Goal: Information Seeking & Learning: Find contact information

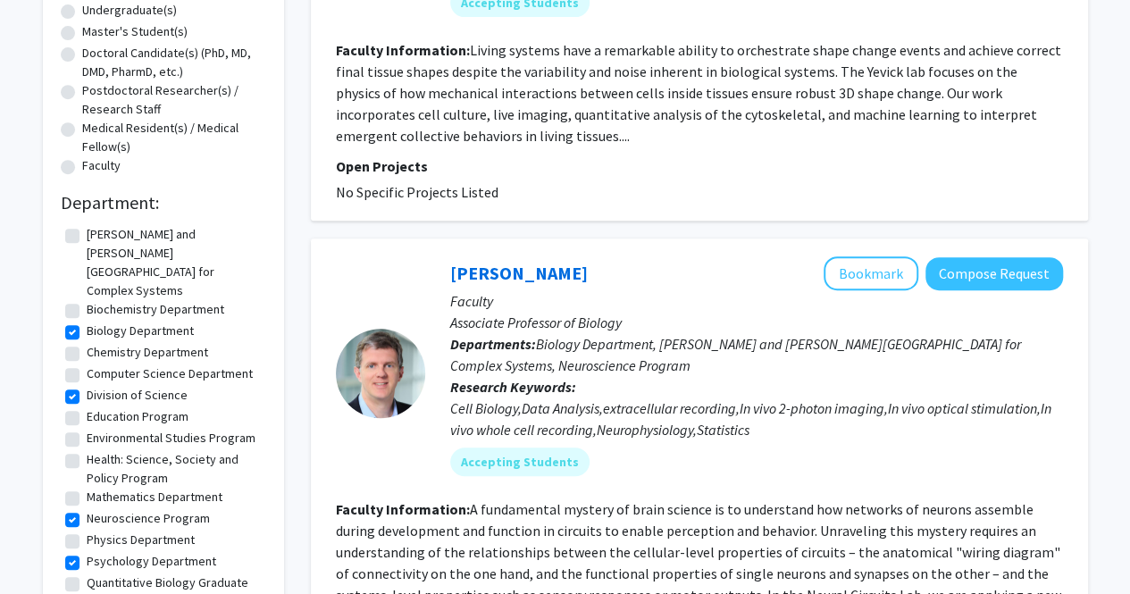
scroll to position [361, 0]
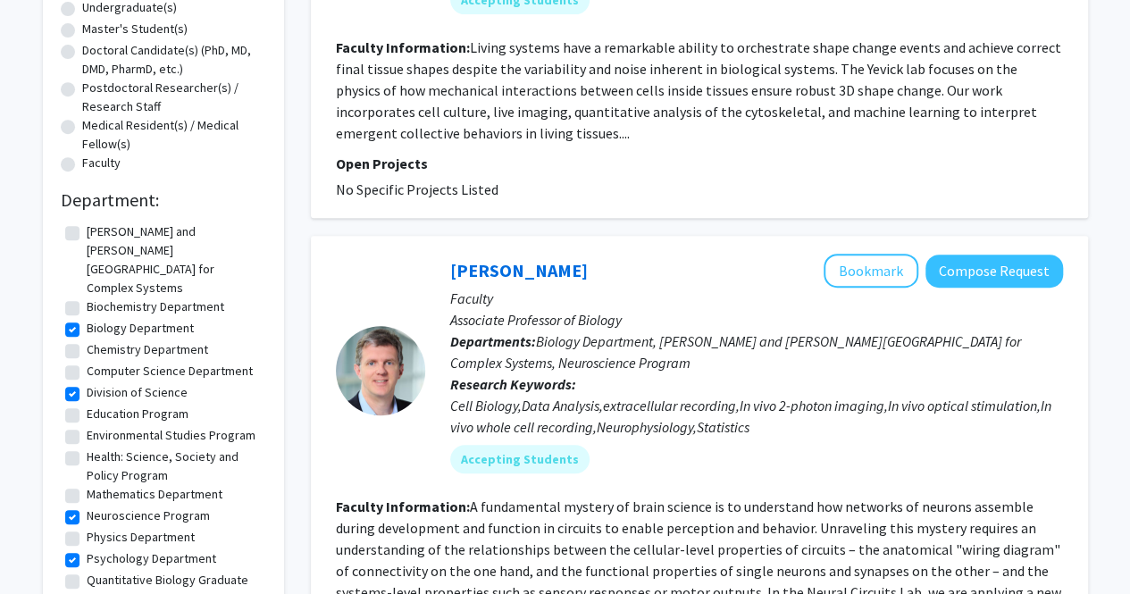
click at [87, 383] on label "Division of Science" at bounding box center [137, 392] width 101 height 19
click at [87, 383] on input "Division of Science" at bounding box center [93, 389] width 12 height 12
checkbox input "false"
click at [87, 506] on label "Neuroscience Program" at bounding box center [148, 515] width 123 height 19
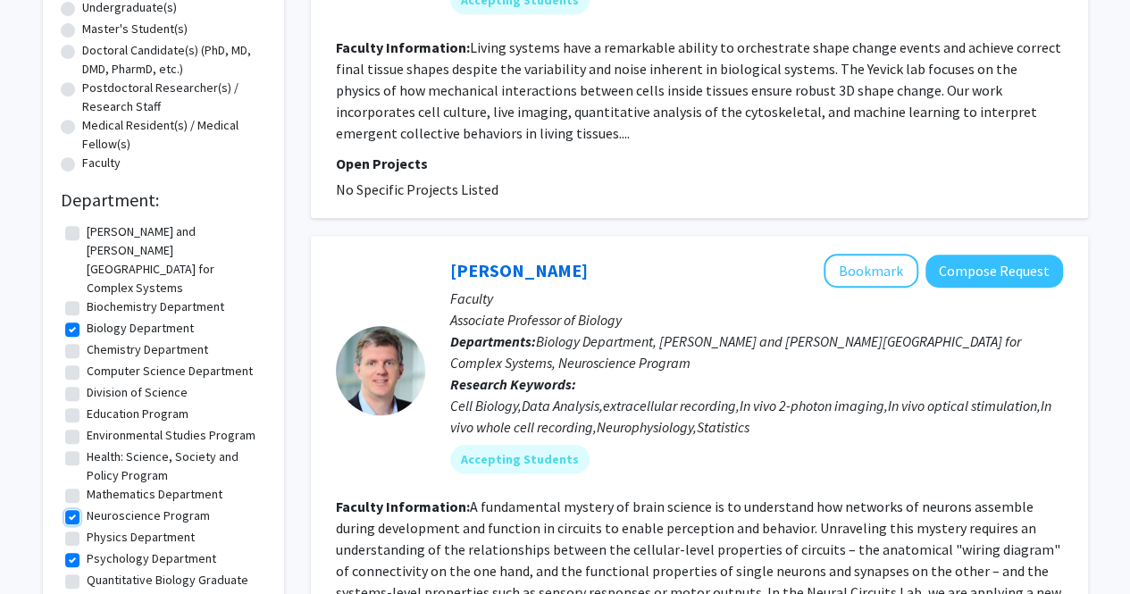
click at [87, 506] on input "Neuroscience Program" at bounding box center [93, 512] width 12 height 12
checkbox input "false"
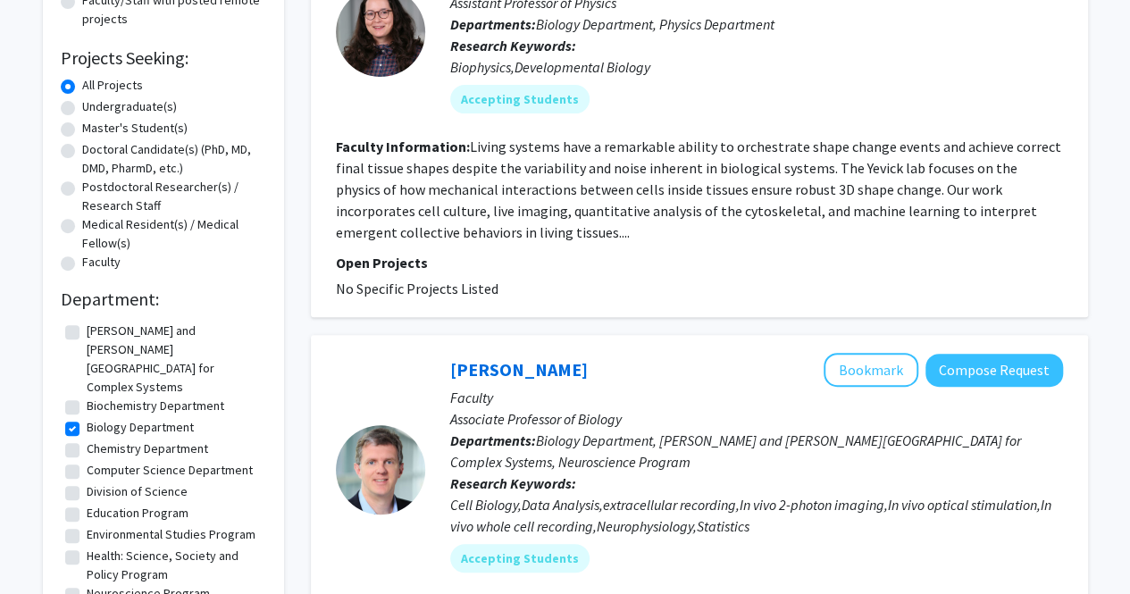
scroll to position [354, 0]
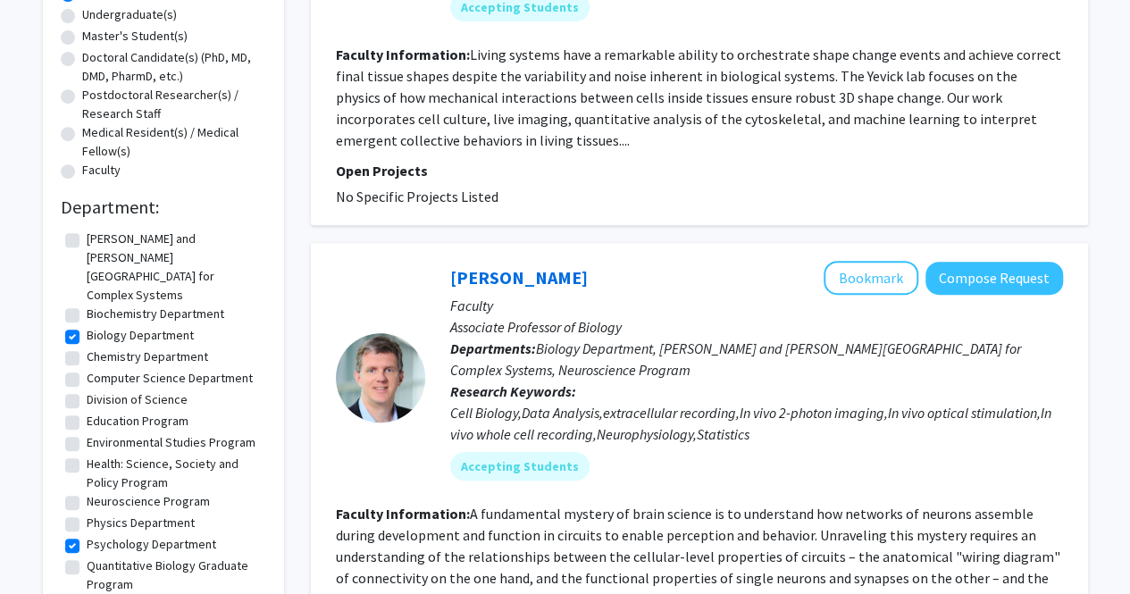
click at [87, 535] on label "Psychology Department" at bounding box center [152, 544] width 130 height 19
click at [87, 535] on input "Psychology Department" at bounding box center [93, 541] width 12 height 12
checkbox input "false"
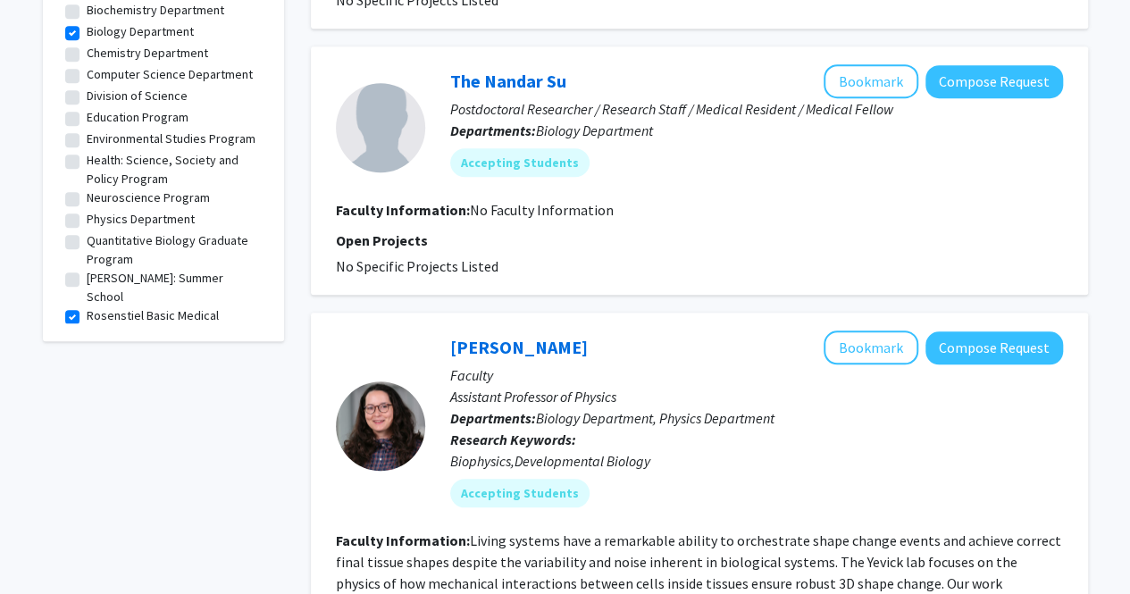
scroll to position [659, 0]
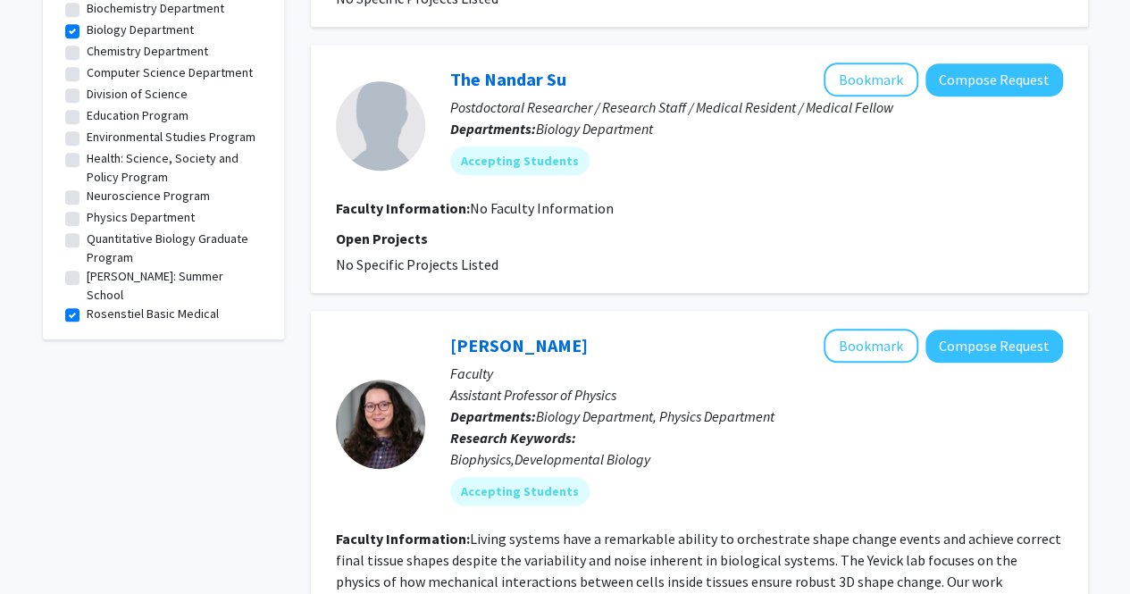
drag, startPoint x: 583, startPoint y: 339, endPoint x: 447, endPoint y: 331, distance: 136.9
click at [447, 331] on div "[PERSON_NAME] Bookmark Compose Request Faculty Assistant Professor of Physics D…" at bounding box center [744, 424] width 638 height 190
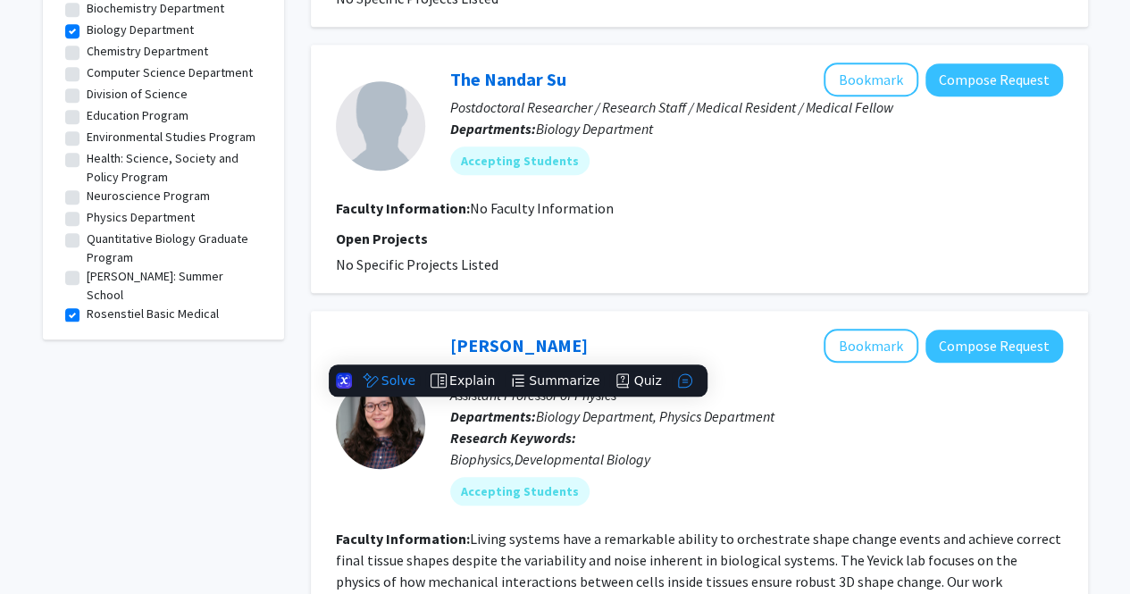
copy link "[PERSON_NAME]"
click at [684, 230] on p "Open Projects" at bounding box center [699, 238] width 727 height 21
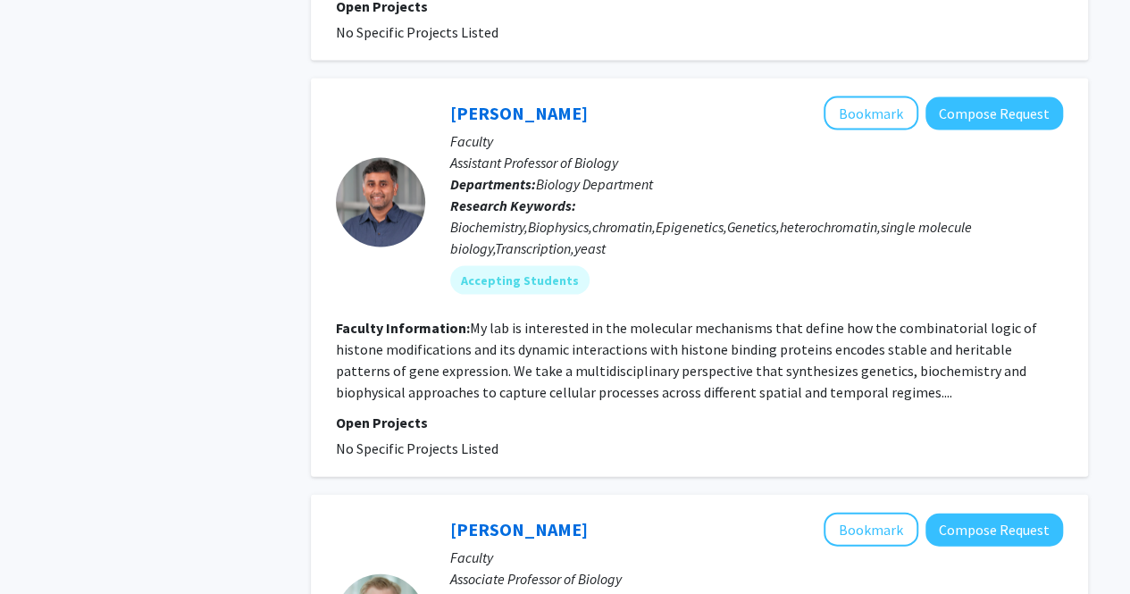
scroll to position [1685, 0]
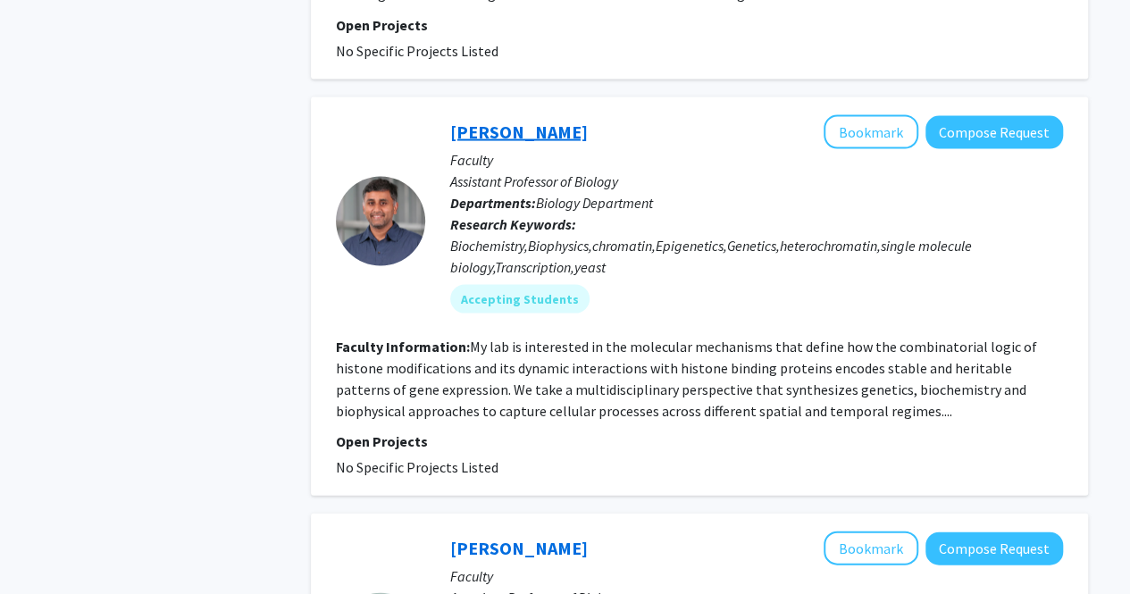
click at [533, 128] on link "[PERSON_NAME]" at bounding box center [519, 131] width 138 height 22
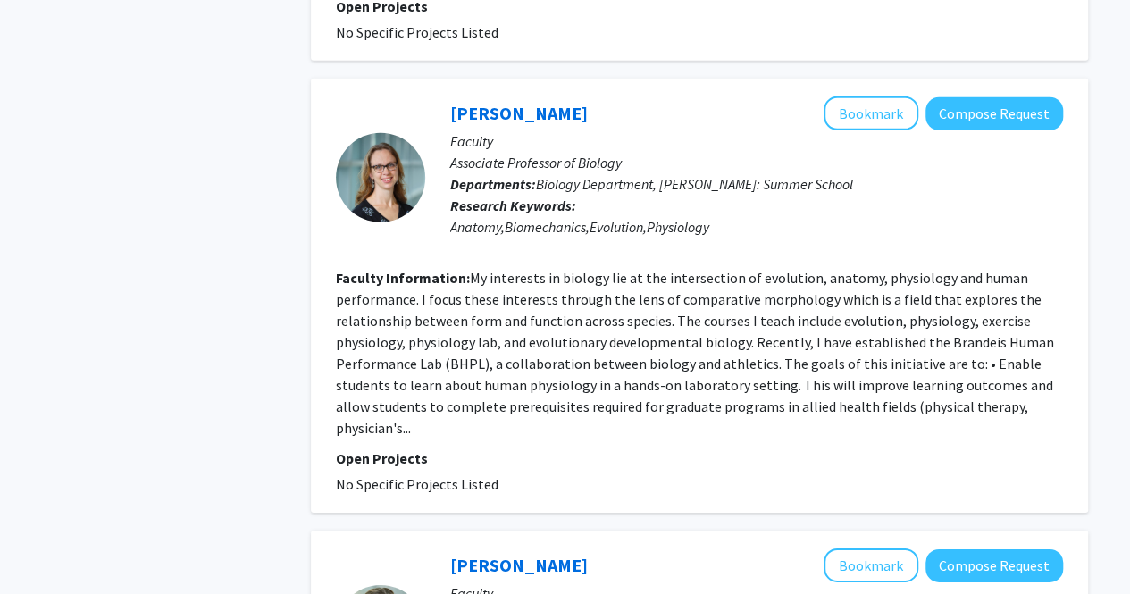
scroll to position [2622, 0]
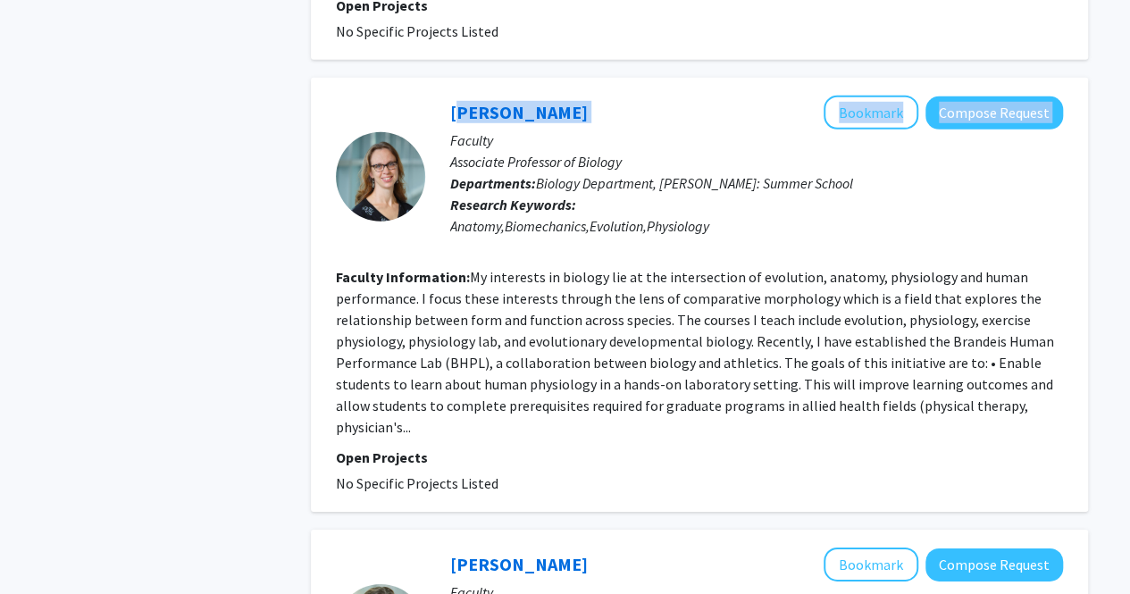
drag, startPoint x: 565, startPoint y: 113, endPoint x: 441, endPoint y: 105, distance: 124.4
click at [441, 105] on div "[PERSON_NAME] Bookmark Compose Request Faculty Associate Professor of Biology D…" at bounding box center [744, 177] width 638 height 162
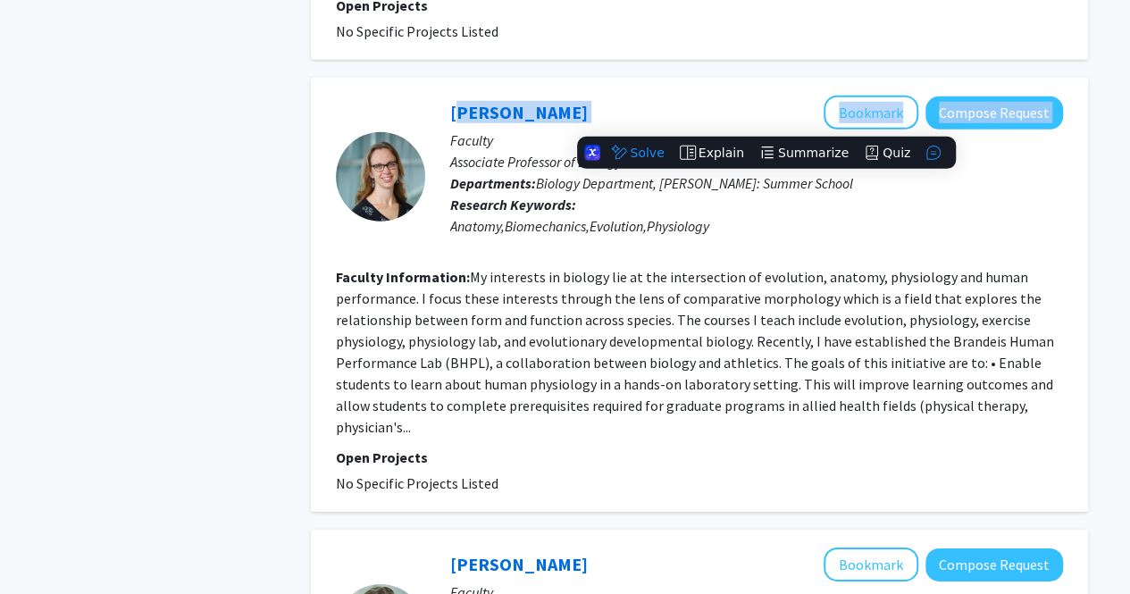
click at [556, 112] on div "[PERSON_NAME] Bookmark Compose Request" at bounding box center [756, 113] width 613 height 34
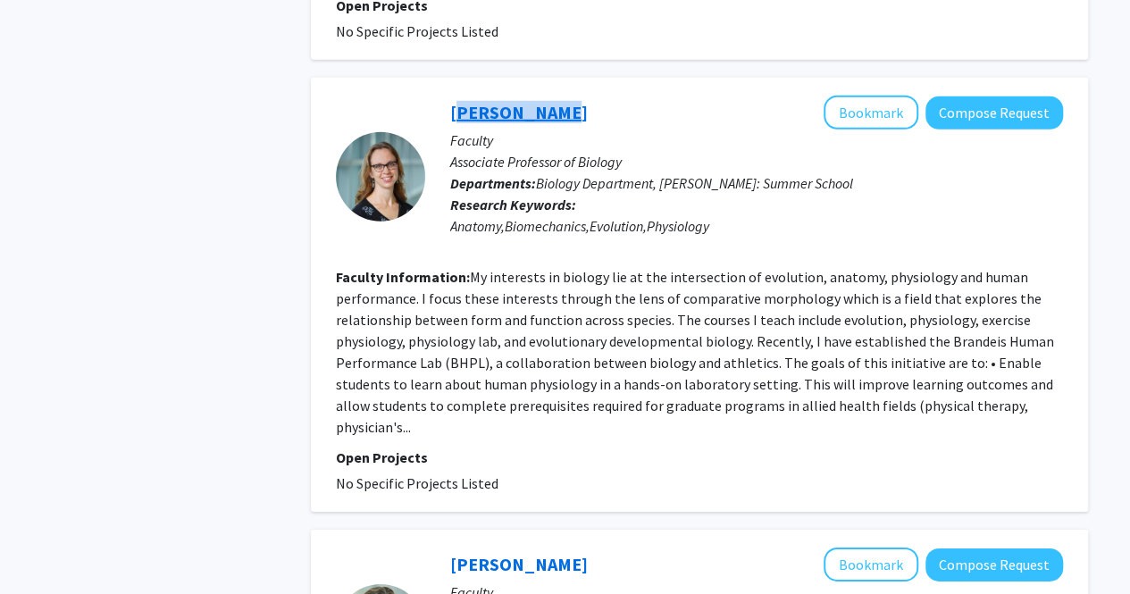
drag, startPoint x: 543, startPoint y: 113, endPoint x: 449, endPoint y: 111, distance: 93.8
click at [450, 111] on div "[PERSON_NAME] Bookmark Compose Request" at bounding box center [756, 113] width 613 height 34
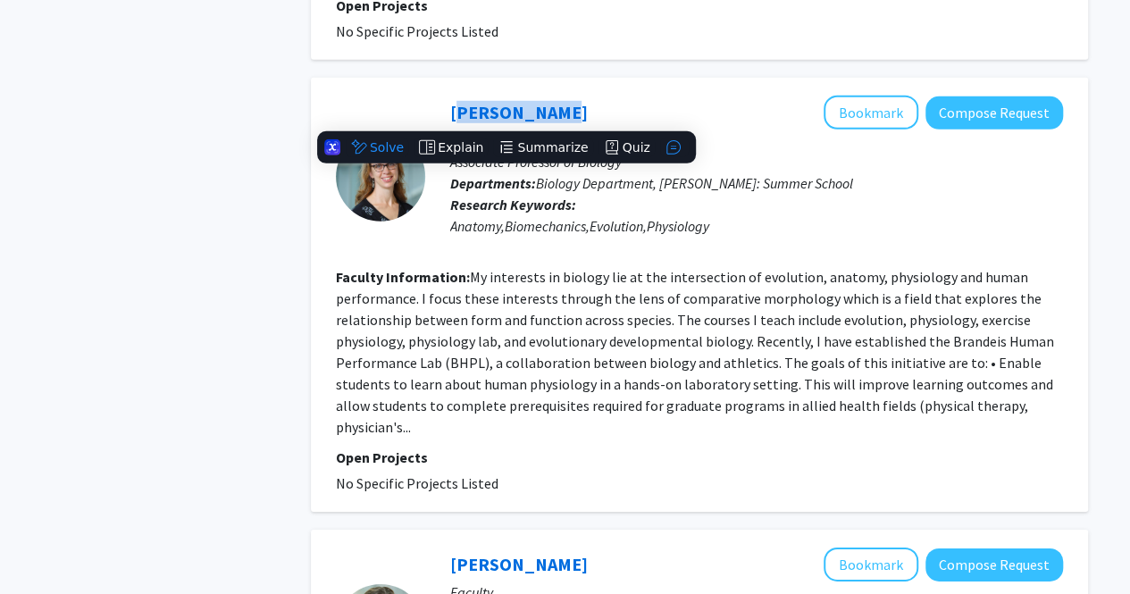
copy link "[PERSON_NAME]"
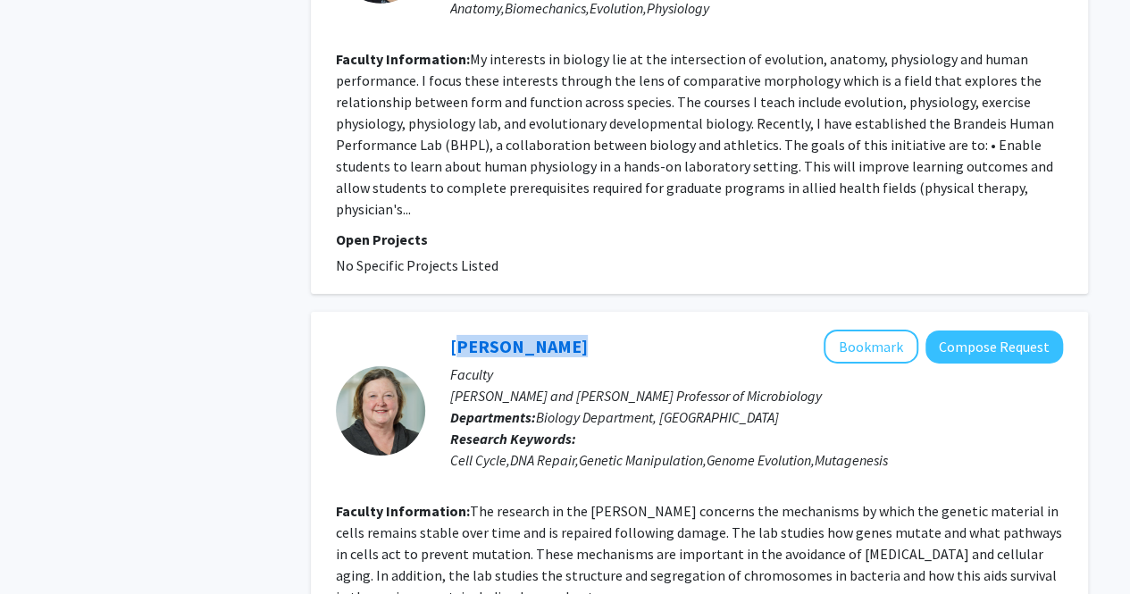
drag, startPoint x: 567, startPoint y: 340, endPoint x: 445, endPoint y: 333, distance: 122.6
click at [445, 333] on div "[PERSON_NAME] Bookmark Compose Request Faculty [PERSON_NAME] and [PERSON_NAME] …" at bounding box center [744, 411] width 638 height 162
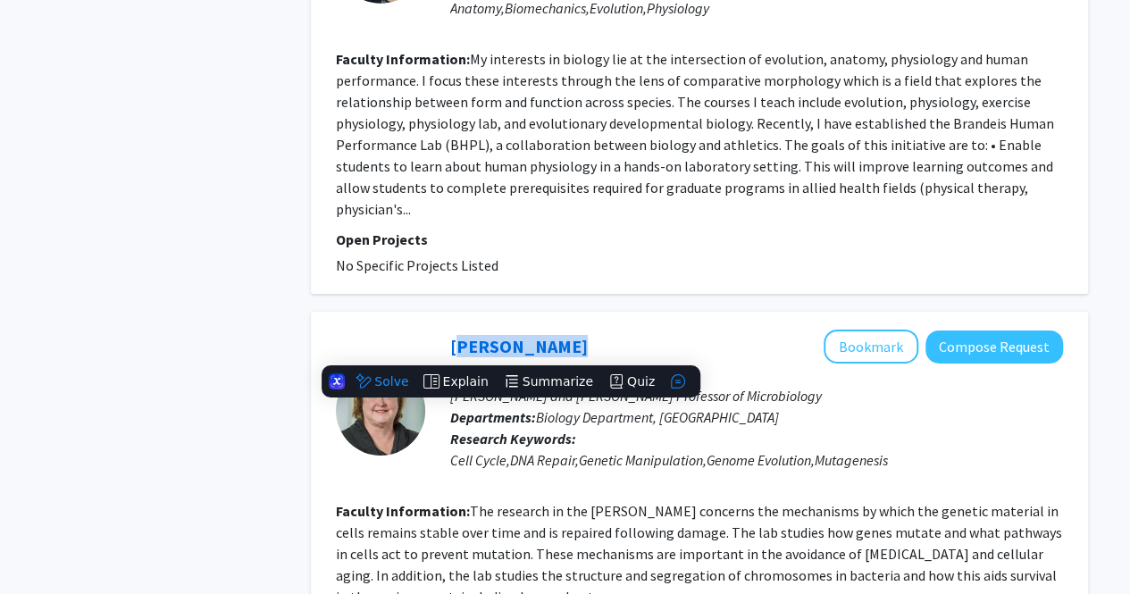
copy link "[PERSON_NAME]"
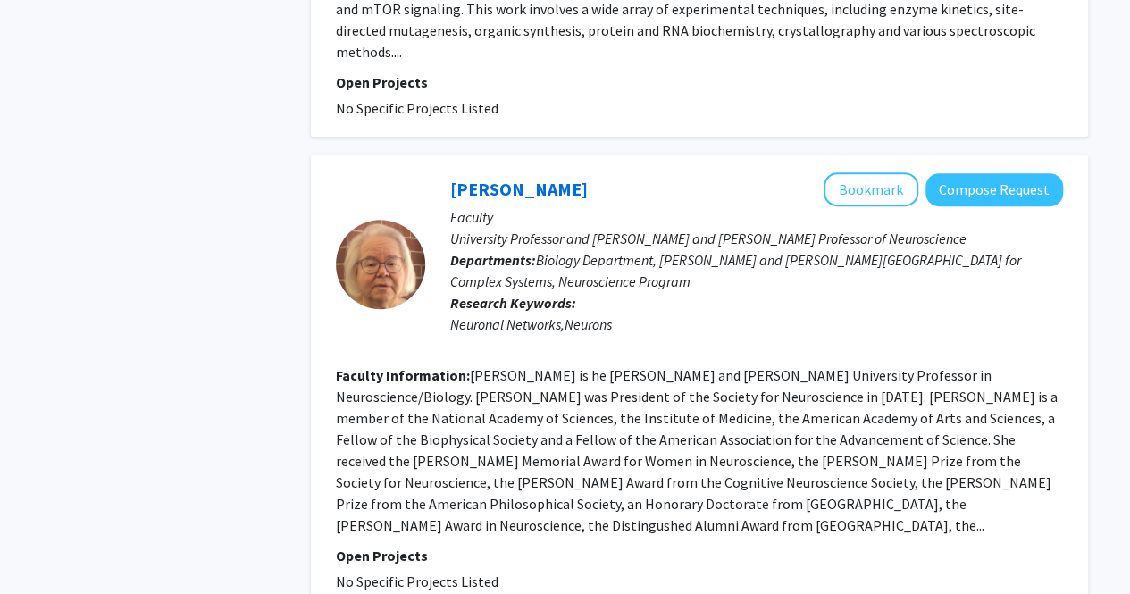
scroll to position [3943, 0]
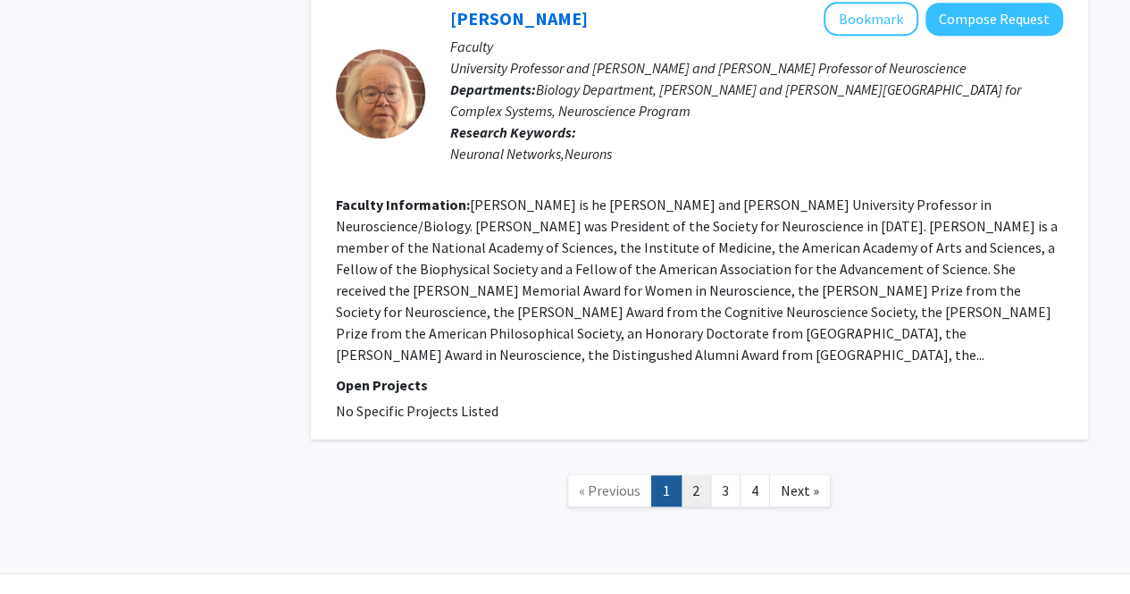
click at [694, 475] on link "2" at bounding box center [696, 490] width 30 height 31
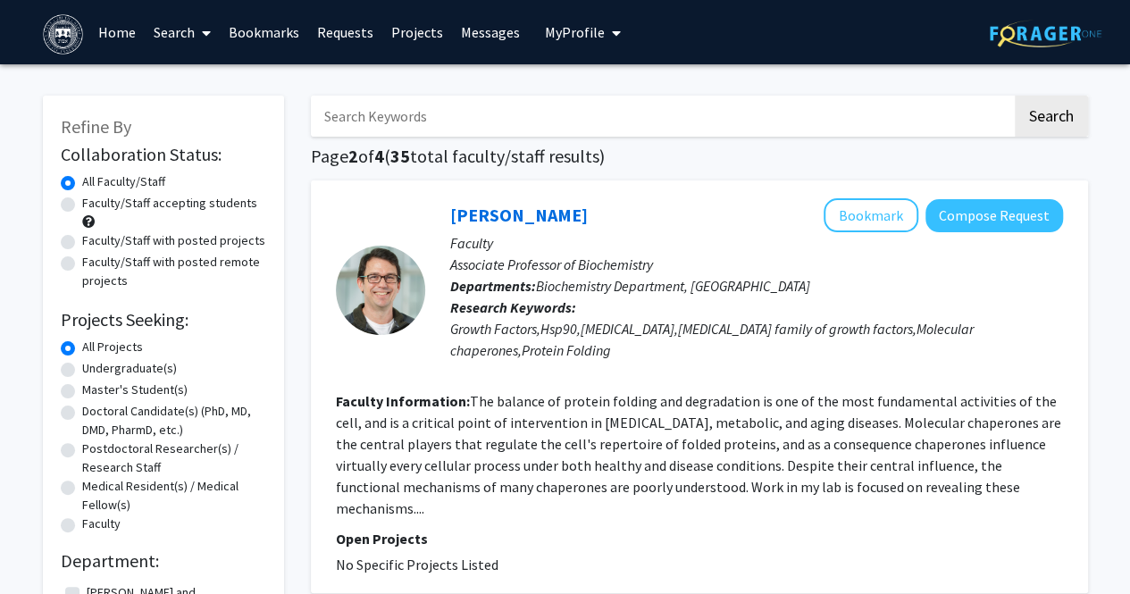
drag, startPoint x: 573, startPoint y: 217, endPoint x: 424, endPoint y: 199, distance: 150.2
click at [425, 199] on div "[PERSON_NAME] Bookmark Compose Request Faculty Associate Professor of Biochemis…" at bounding box center [744, 289] width 638 height 183
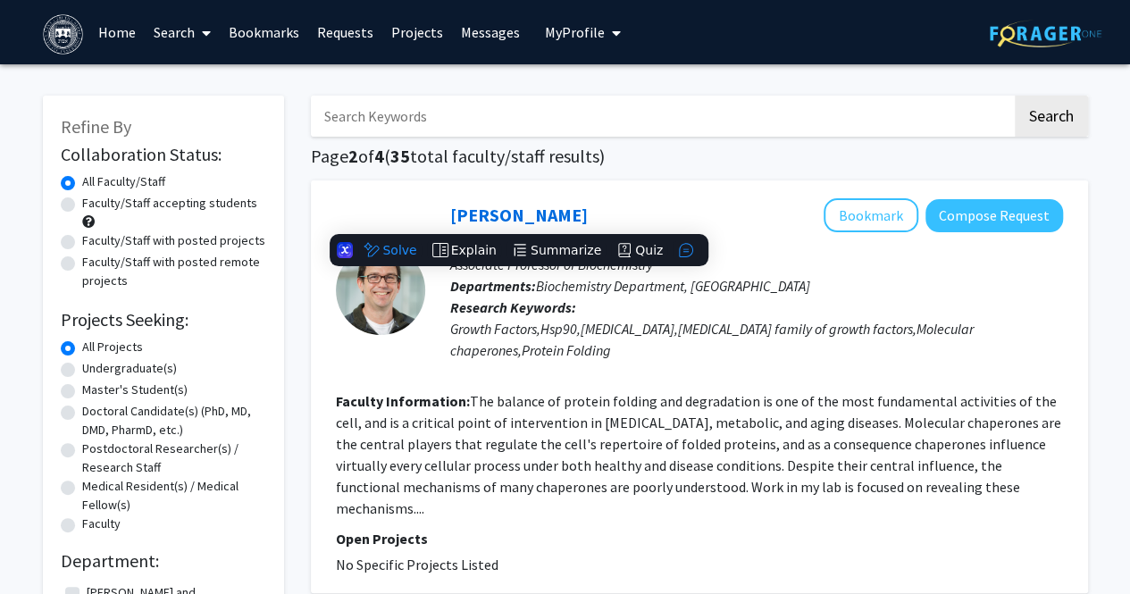
copy link "[PERSON_NAME]"
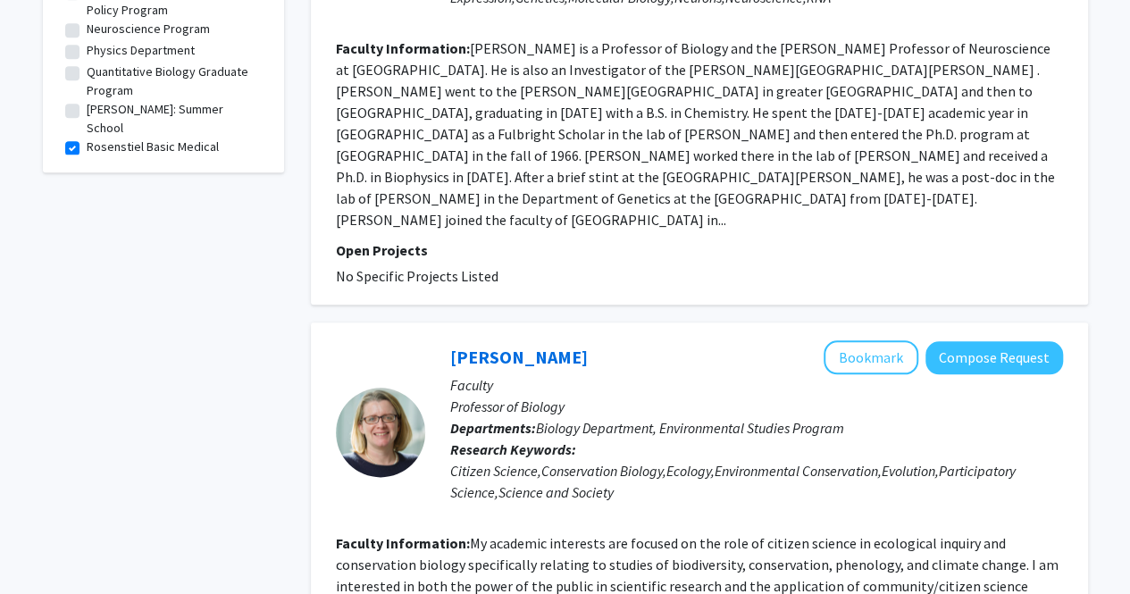
scroll to position [831, 0]
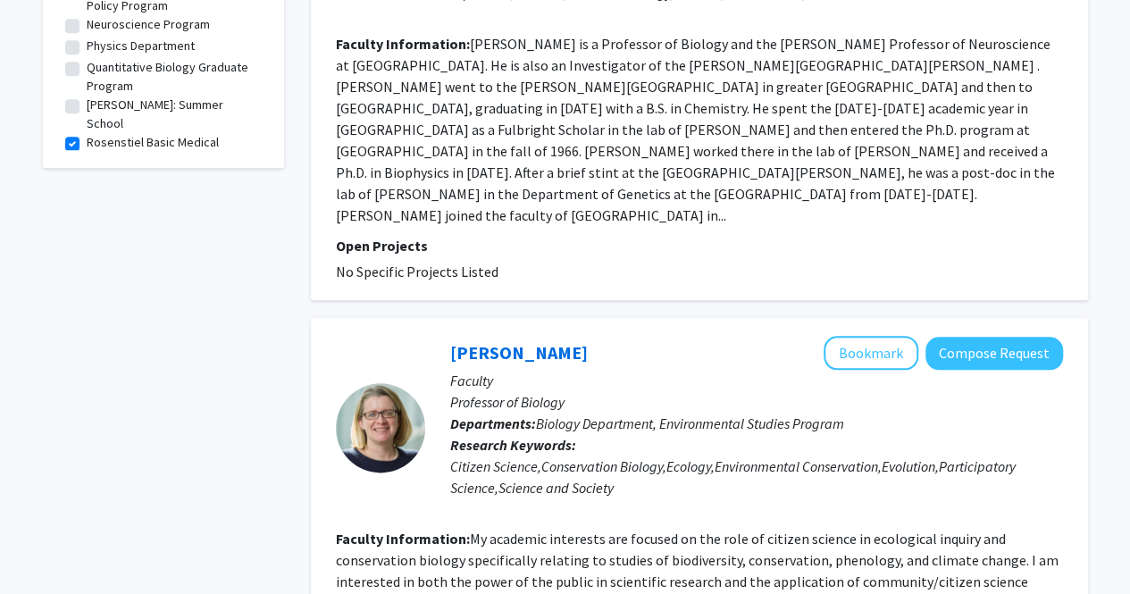
drag, startPoint x: 604, startPoint y: 259, endPoint x: 428, endPoint y: 279, distance: 177.1
click at [428, 336] on div "[PERSON_NAME] Bookmark Compose Request Faculty Professor of Biology Departments…" at bounding box center [744, 427] width 638 height 183
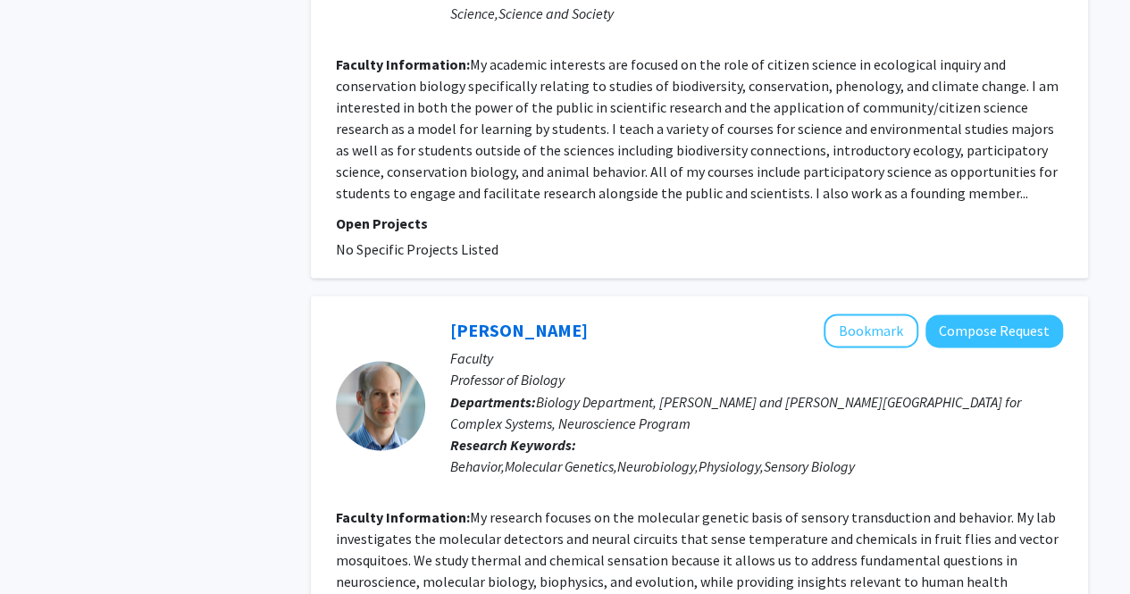
scroll to position [1306, 0]
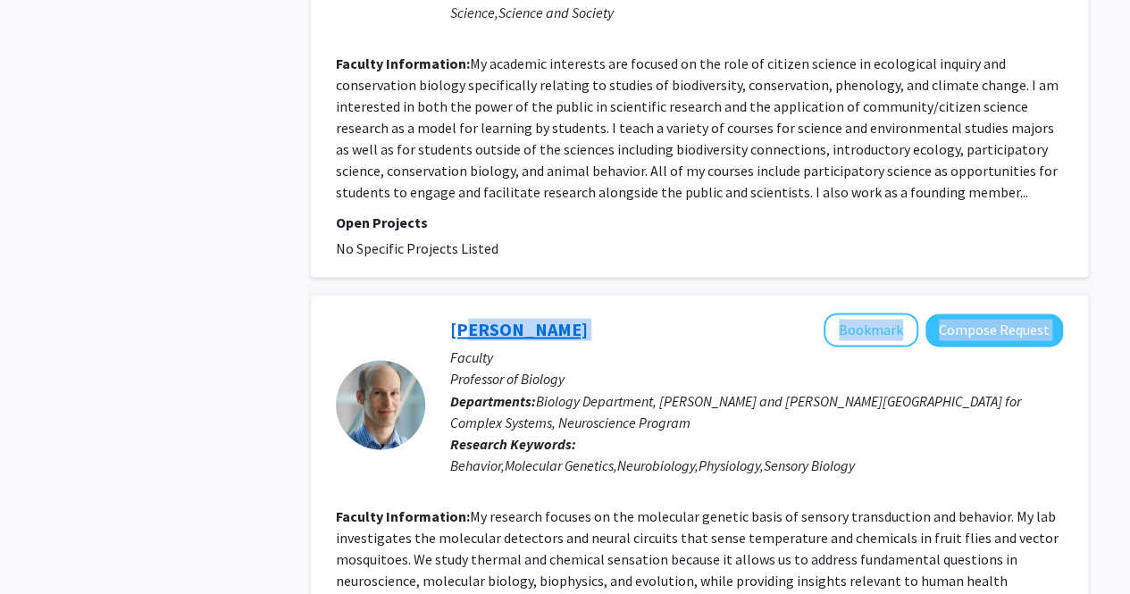
drag, startPoint x: 565, startPoint y: 252, endPoint x: 454, endPoint y: 244, distance: 111.1
click at [454, 313] on div "[PERSON_NAME] Bookmark Compose Request" at bounding box center [756, 330] width 613 height 34
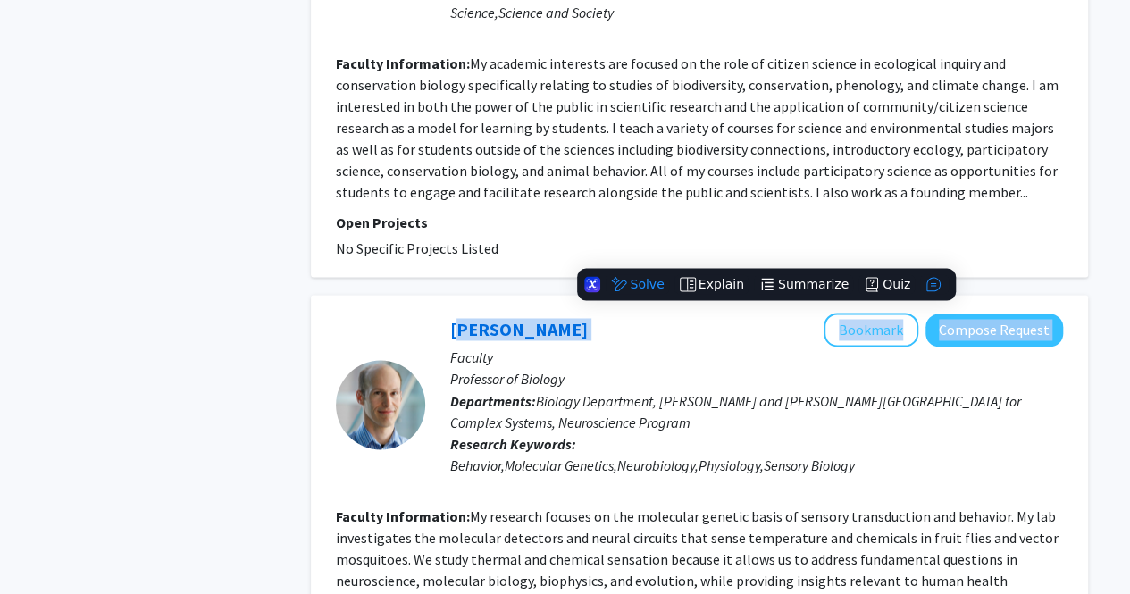
click at [558, 313] on div "[PERSON_NAME] Bookmark Compose Request" at bounding box center [756, 330] width 613 height 34
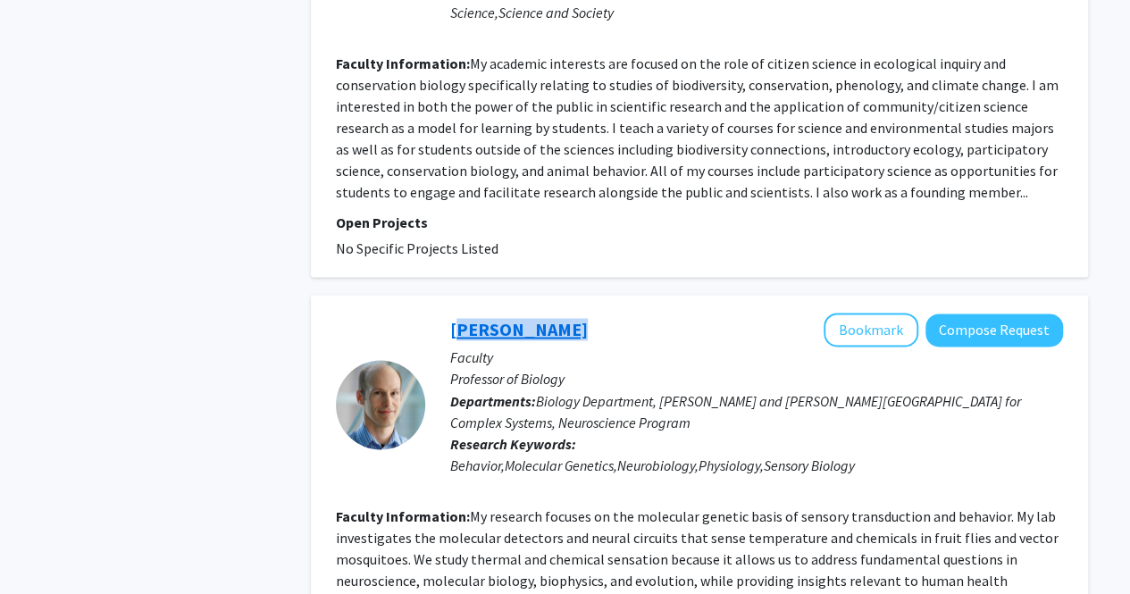
drag, startPoint x: 544, startPoint y: 247, endPoint x: 451, endPoint y: 233, distance: 94.0
click at [451, 313] on div "[PERSON_NAME] Bookmark Compose Request" at bounding box center [756, 330] width 613 height 34
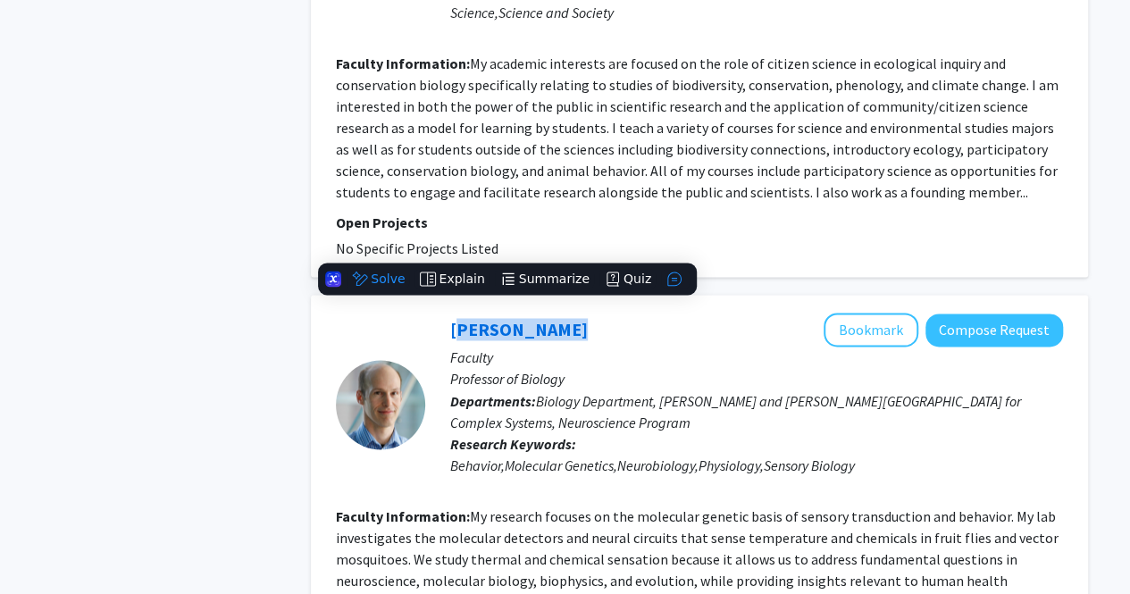
copy link "[PERSON_NAME]"
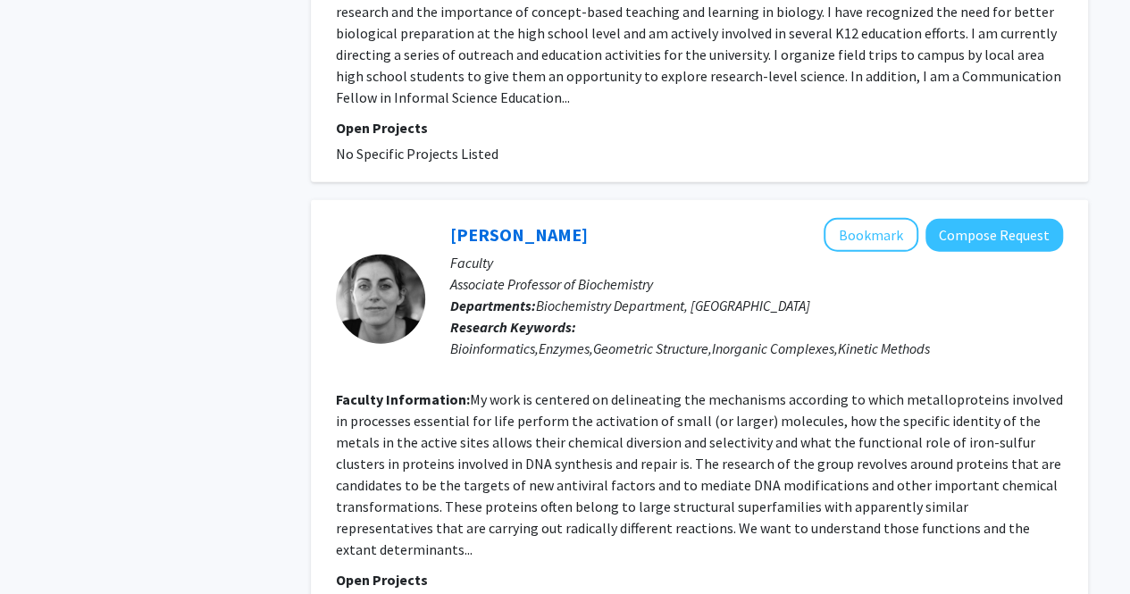
scroll to position [2286, 0]
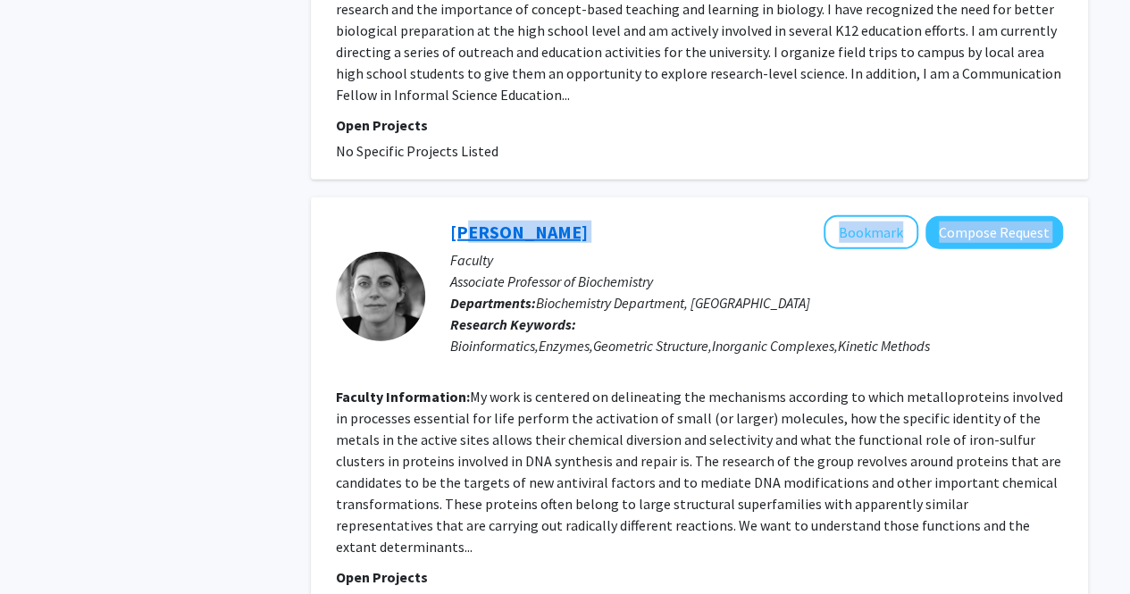
drag, startPoint x: 628, startPoint y: 130, endPoint x: 458, endPoint y: 121, distance: 170.0
click at [458, 215] on div "[PERSON_NAME] Bookmark Compose Request" at bounding box center [756, 232] width 613 height 34
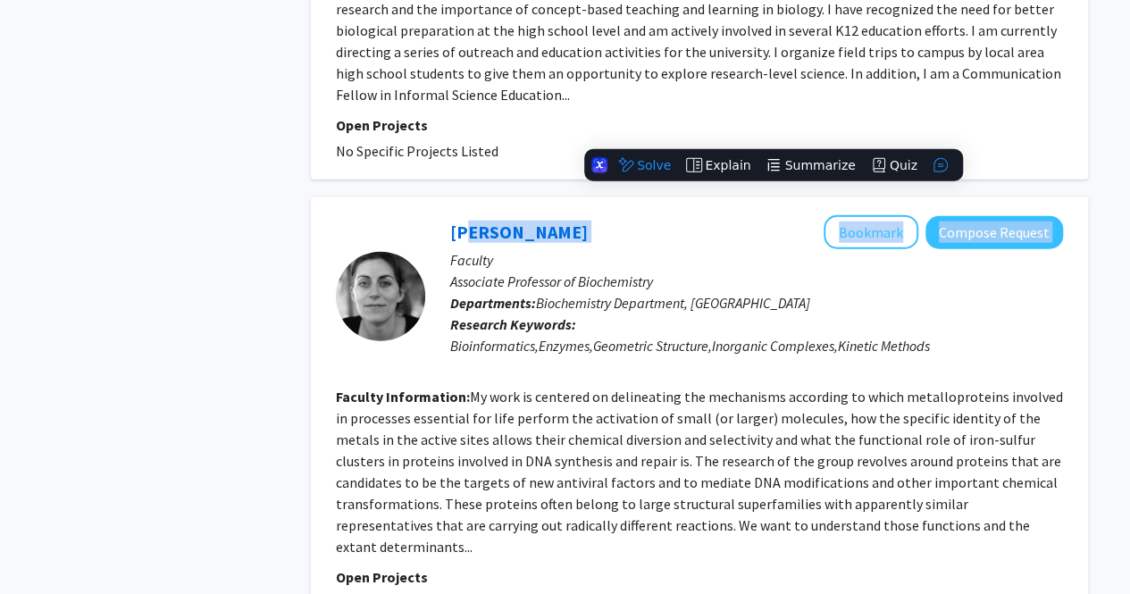
click at [647, 215] on div "[PERSON_NAME] Bookmark Compose Request" at bounding box center [756, 232] width 613 height 34
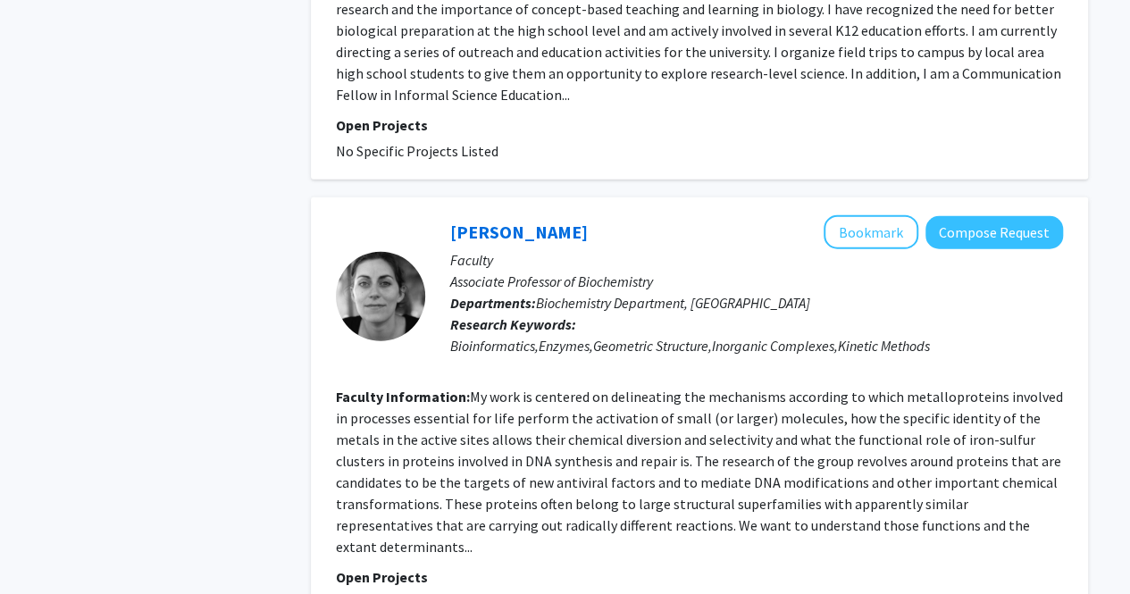
drag, startPoint x: 616, startPoint y: 125, endPoint x: 437, endPoint y: 112, distance: 180.0
click at [437, 215] on div "[PERSON_NAME] Bookmark Compose Request Faculty Associate Professor of Biochemis…" at bounding box center [744, 296] width 638 height 162
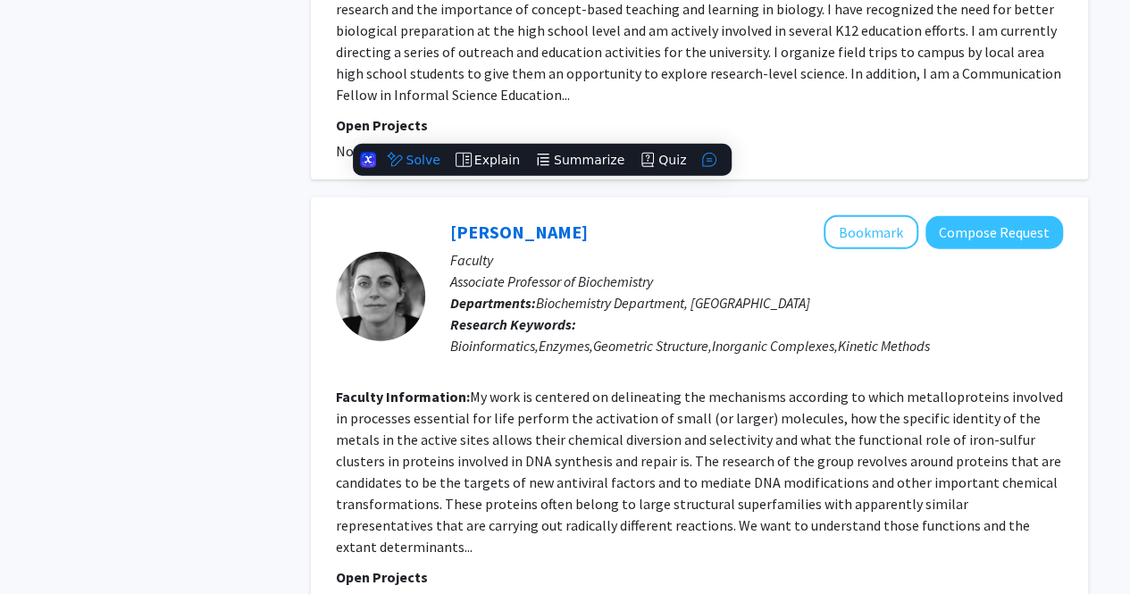
copy link "[PERSON_NAME]"
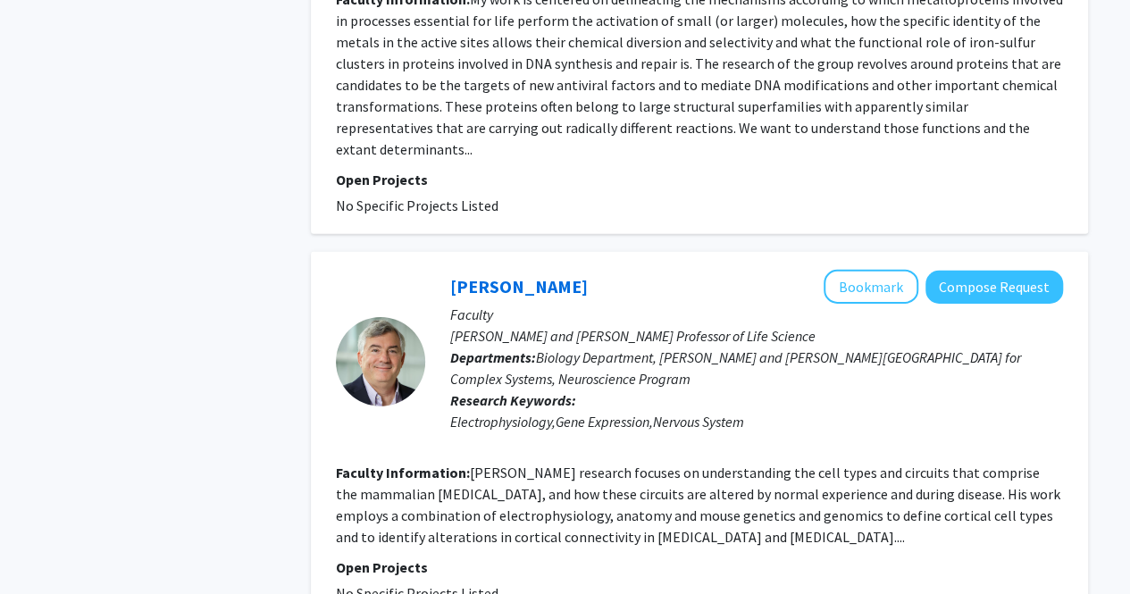
scroll to position [2688, 0]
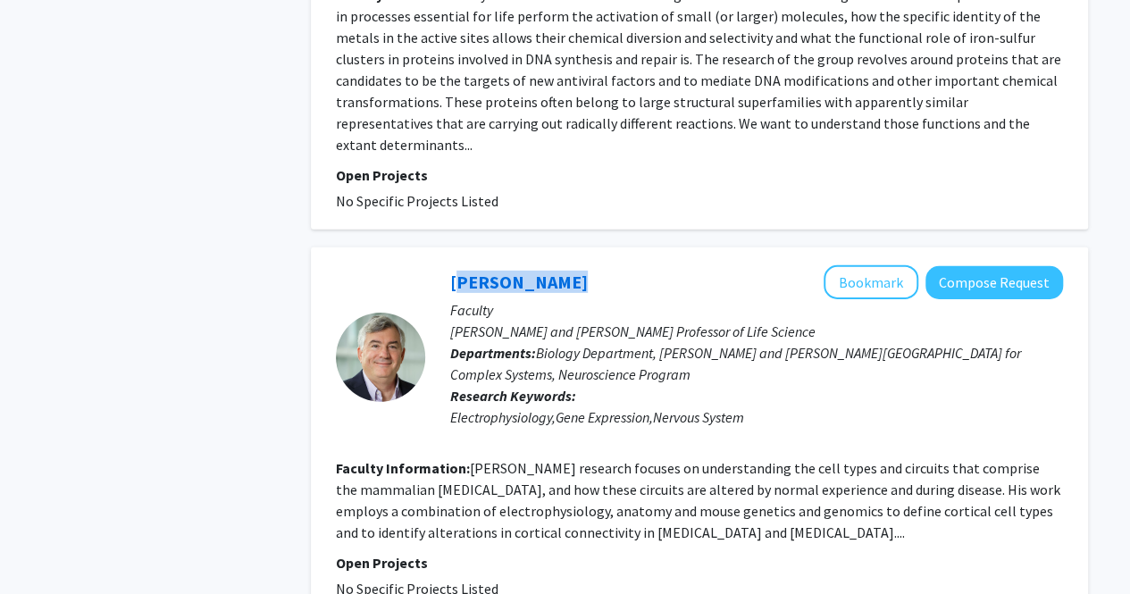
drag, startPoint x: 564, startPoint y: 152, endPoint x: 433, endPoint y: 160, distance: 130.7
click at [433, 265] on div "[PERSON_NAME] Bookmark Compose Request Faculty [PERSON_NAME] and [PERSON_NAME] …" at bounding box center [744, 356] width 638 height 183
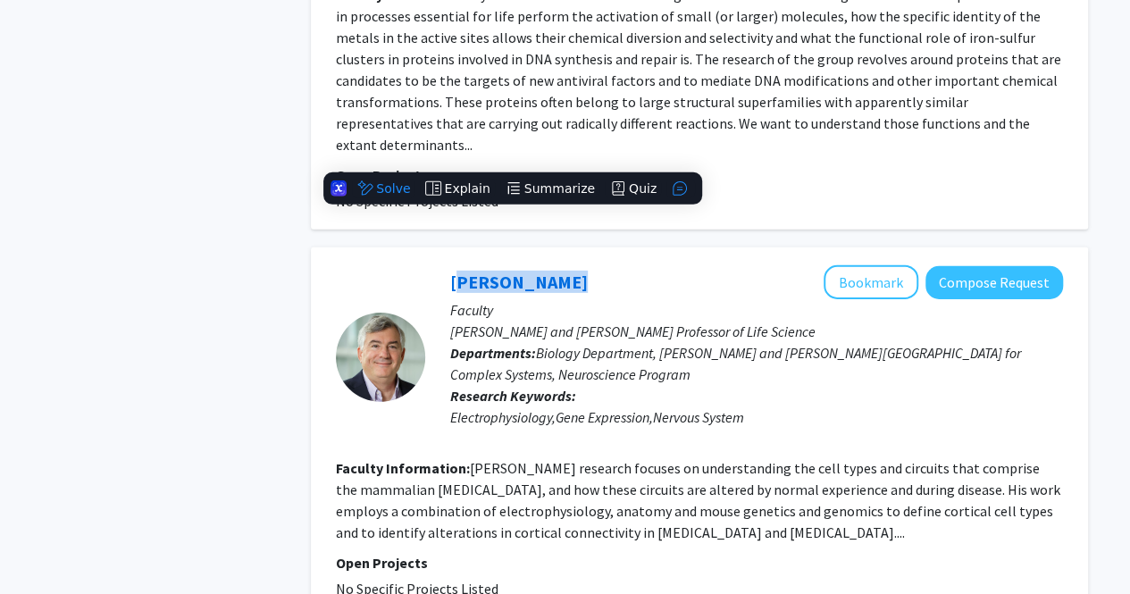
copy link "[PERSON_NAME]"
click at [802, 459] on fg-read-more "[PERSON_NAME] research focuses on understanding the cell types and circuits tha…" at bounding box center [698, 500] width 724 height 82
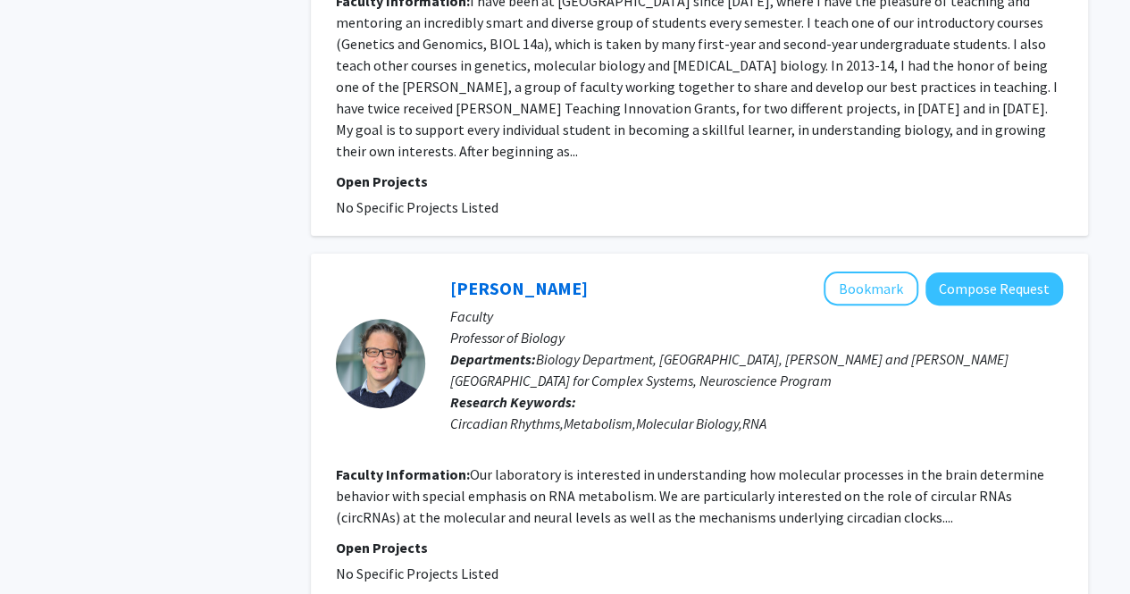
scroll to position [3526, 0]
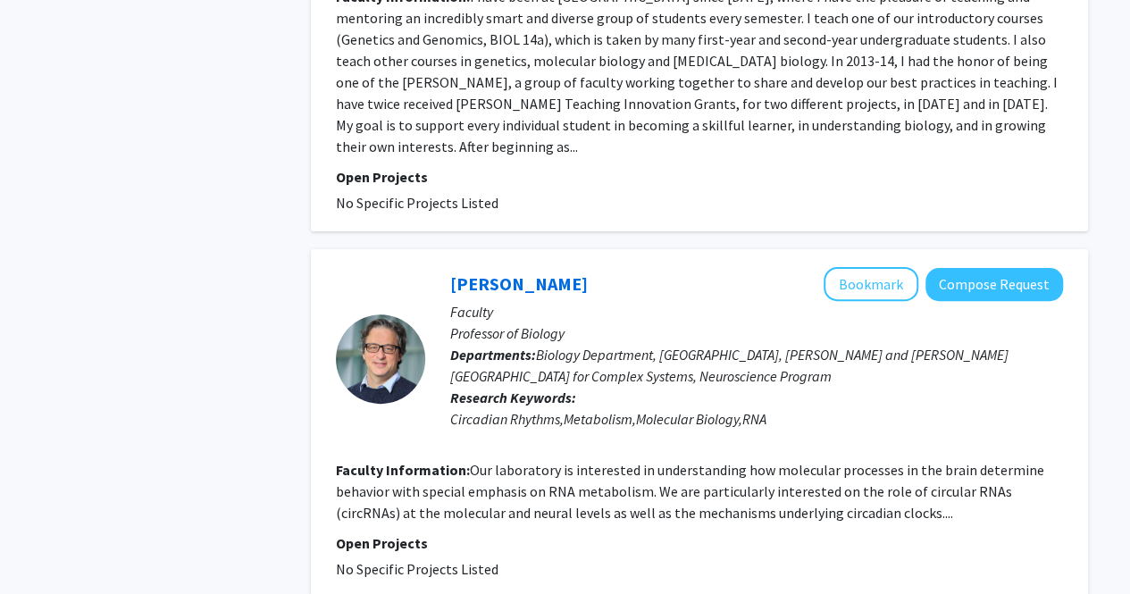
drag, startPoint x: 607, startPoint y: 129, endPoint x: 436, endPoint y: 138, distance: 171.8
click at [436, 267] on div "[PERSON_NAME] Bookmark Compose Request Faculty Professor of Biology Departments…" at bounding box center [744, 358] width 638 height 183
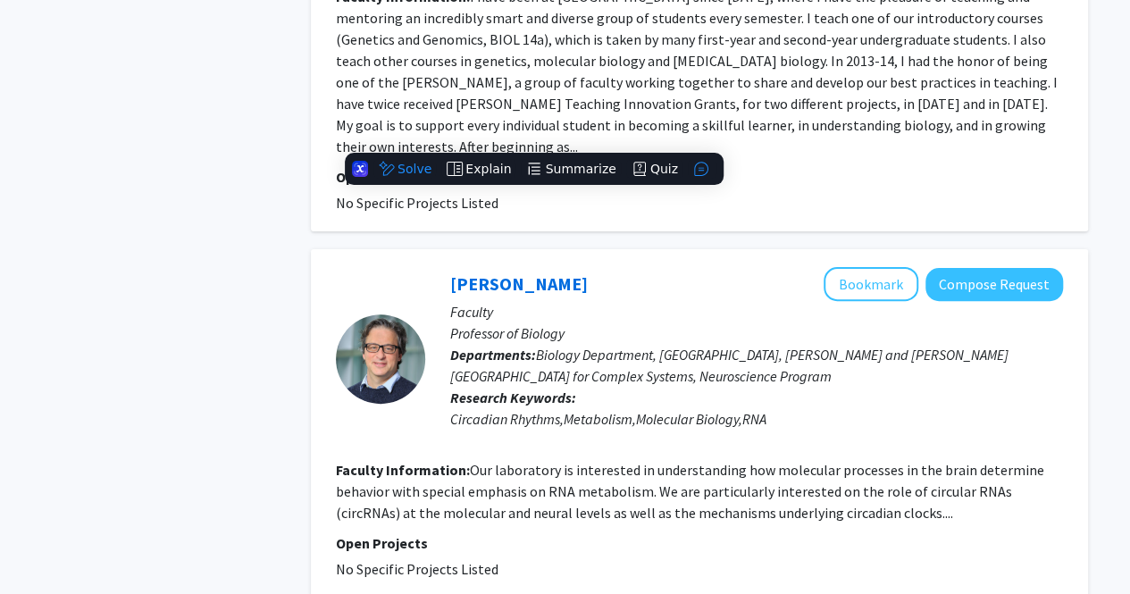
copy link "[PERSON_NAME]"
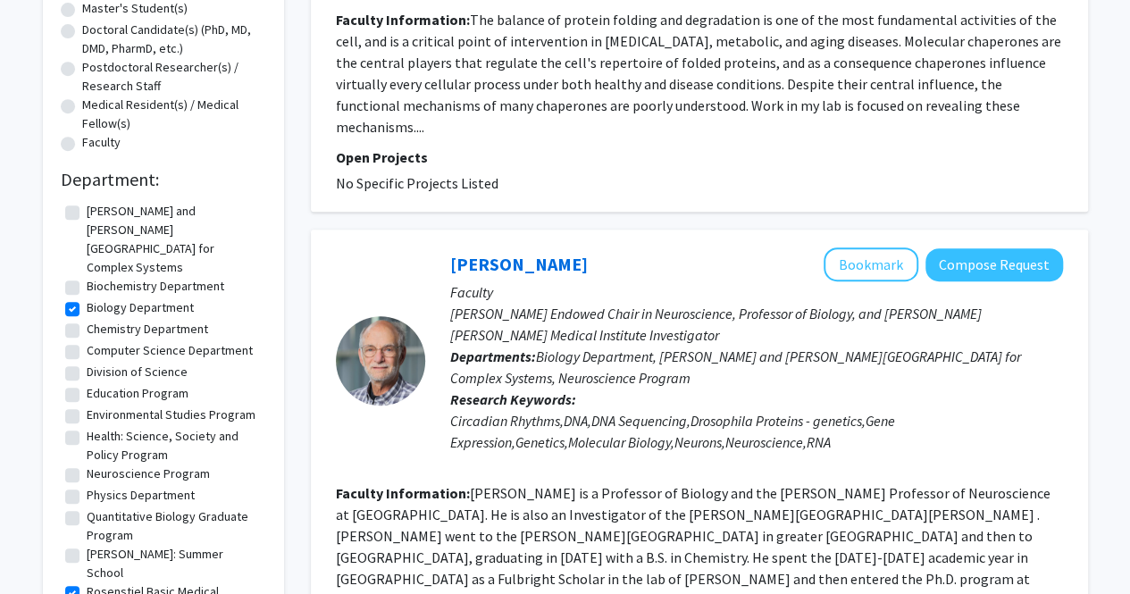
scroll to position [28, 0]
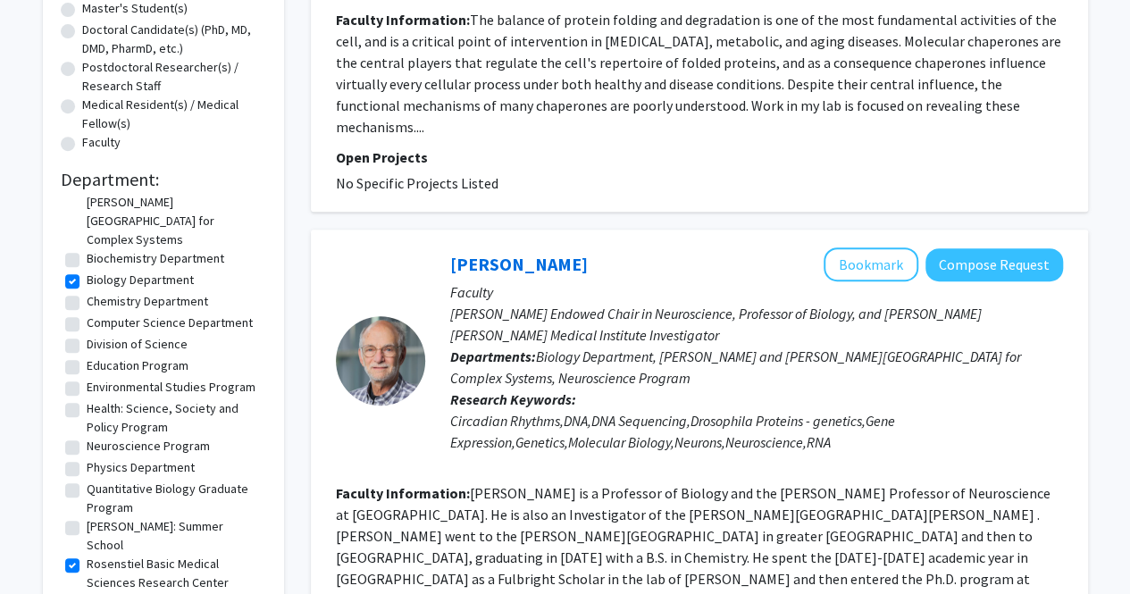
click at [113, 555] on label "Rosenstiel Basic Medical Sciences Research Center" at bounding box center [174, 574] width 175 height 38
click at [98, 555] on input "Rosenstiel Basic Medical Sciences Research Center" at bounding box center [93, 561] width 12 height 12
checkbox input "false"
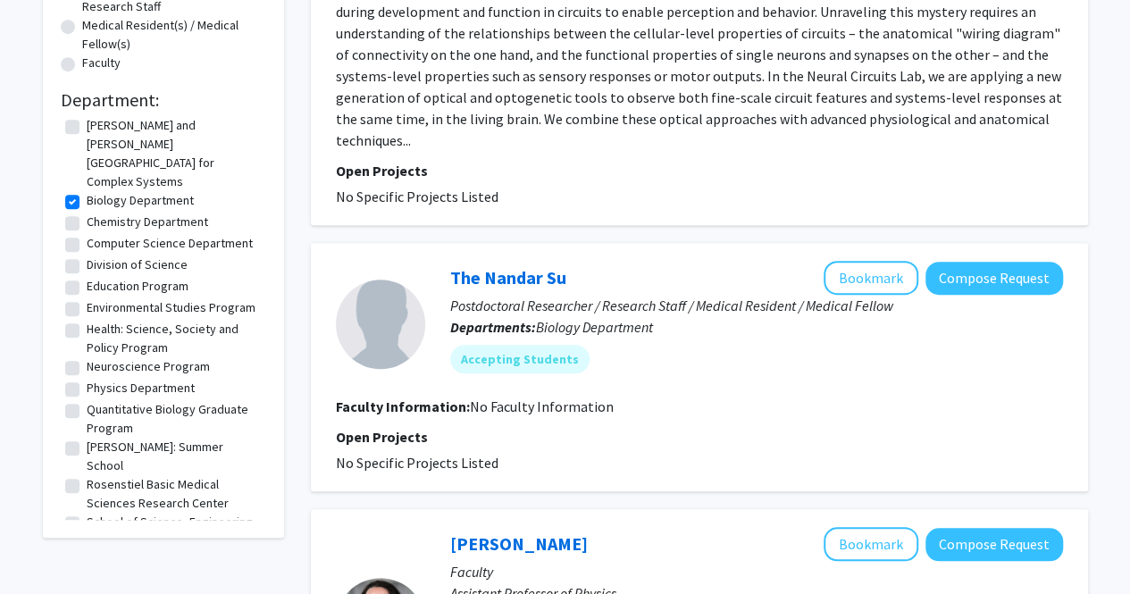
scroll to position [463, 0]
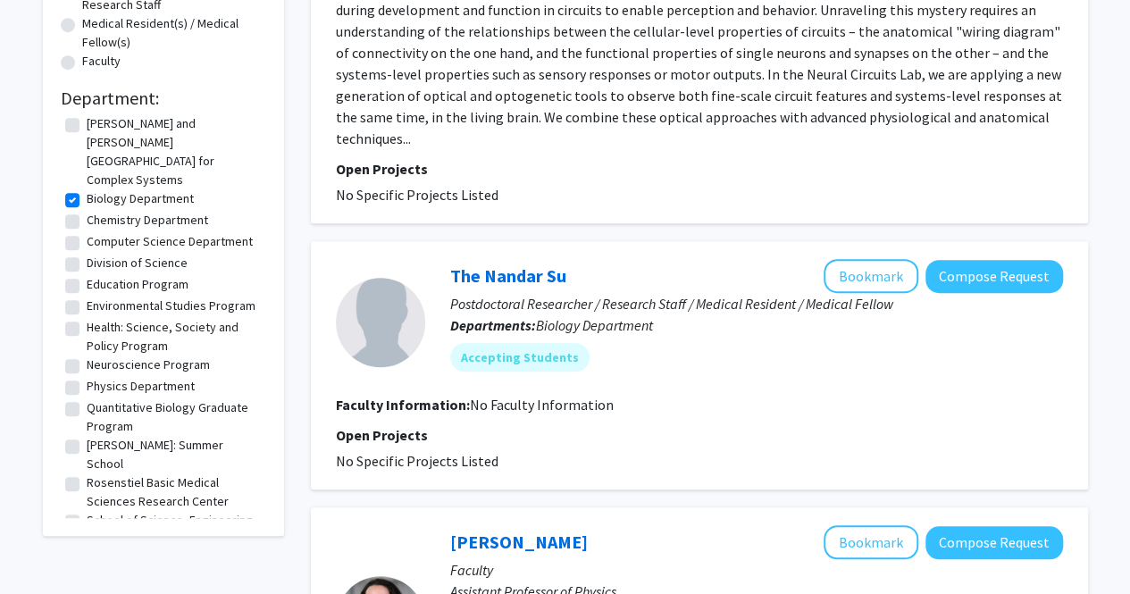
click at [147, 189] on label "Biology Department" at bounding box center [140, 198] width 107 height 19
click at [98, 189] on input "Biology Department" at bounding box center [93, 195] width 12 height 12
checkbox input "false"
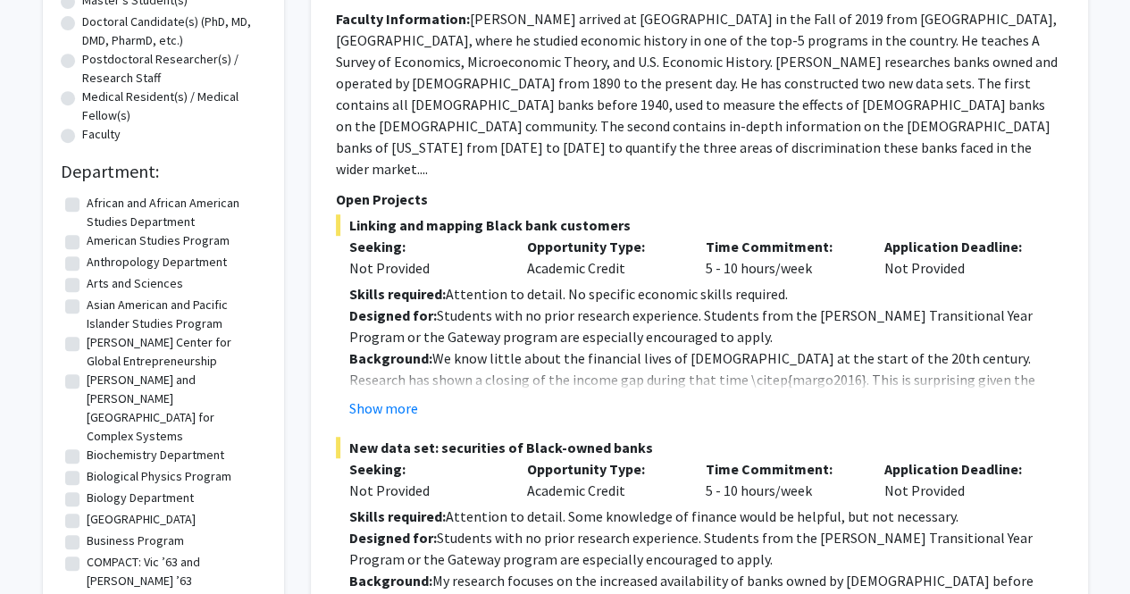
scroll to position [360, 0]
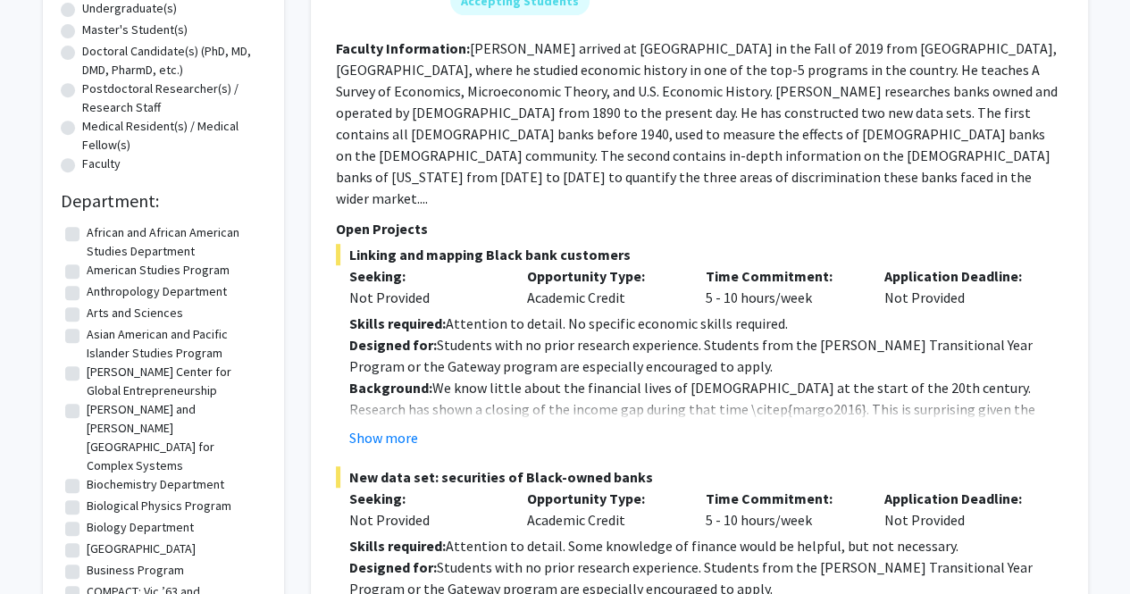
click at [151, 475] on label "Biochemistry Department" at bounding box center [156, 484] width 138 height 19
click at [98, 475] on input "Biochemistry Department" at bounding box center [93, 481] width 12 height 12
checkbox input "true"
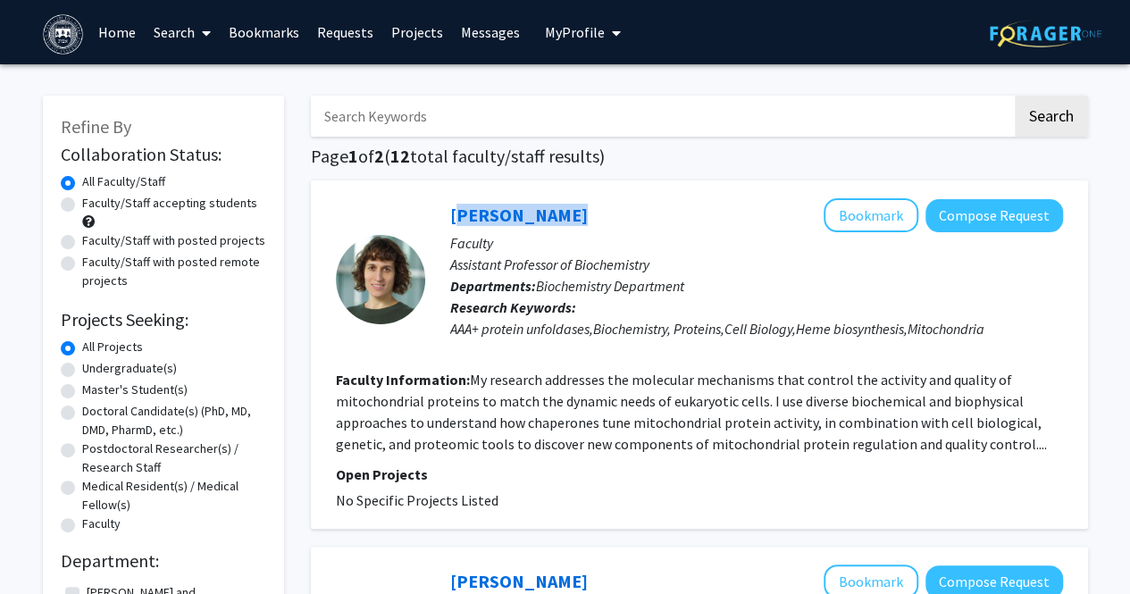
drag, startPoint x: 555, startPoint y: 215, endPoint x: 448, endPoint y: 203, distance: 107.9
click at [448, 203] on div "[PERSON_NAME] Bookmark Compose Request Faculty Assistant Professor of Biochemis…" at bounding box center [744, 279] width 638 height 162
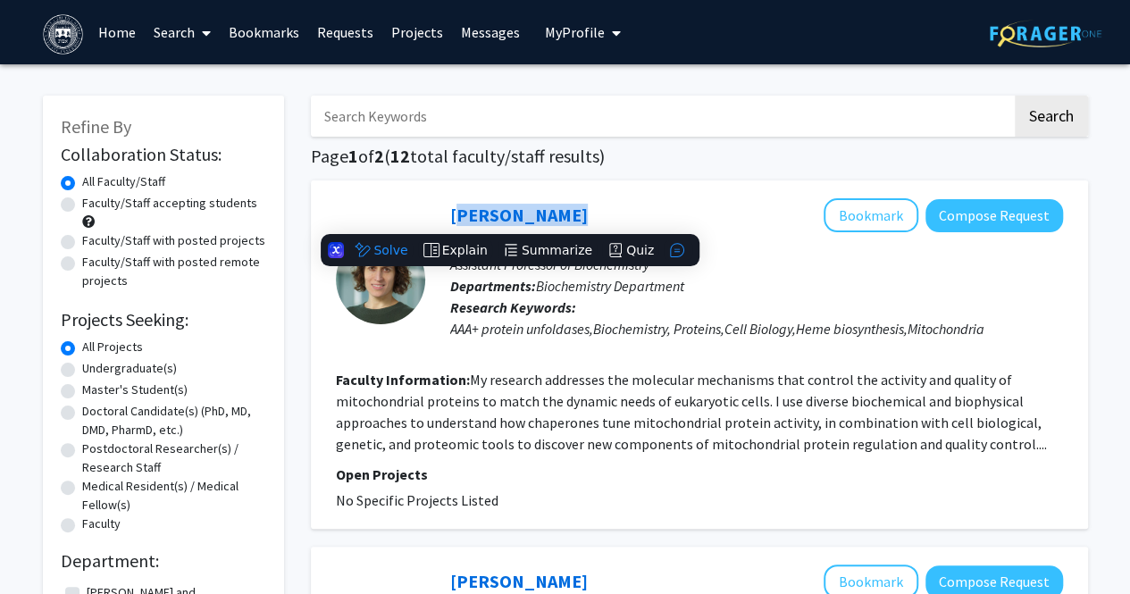
copy link "[PERSON_NAME]"
